Goal: Transaction & Acquisition: Download file/media

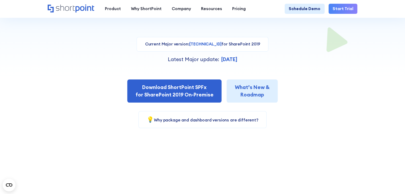
scroll to position [119, 0]
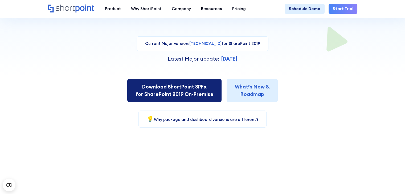
click at [169, 90] on link "Download ShortPoint SPFx for SharePoint 2019 On-Premise" at bounding box center [174, 90] width 94 height 23
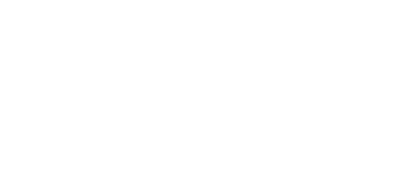
select select "SharePoint 2019 (On-Premise)"
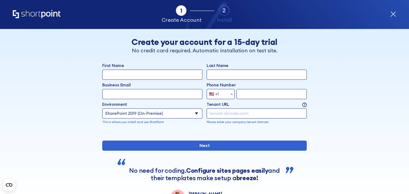
click at [194, 113] on select "Select an environment Microsoft 365 SharePoint Online SharePoint 2019 (On-Premi…" at bounding box center [152, 114] width 100 height 10
click at [144, 76] on input "First Name" at bounding box center [152, 75] width 100 height 10
